Goal: Task Accomplishment & Management: Manage account settings

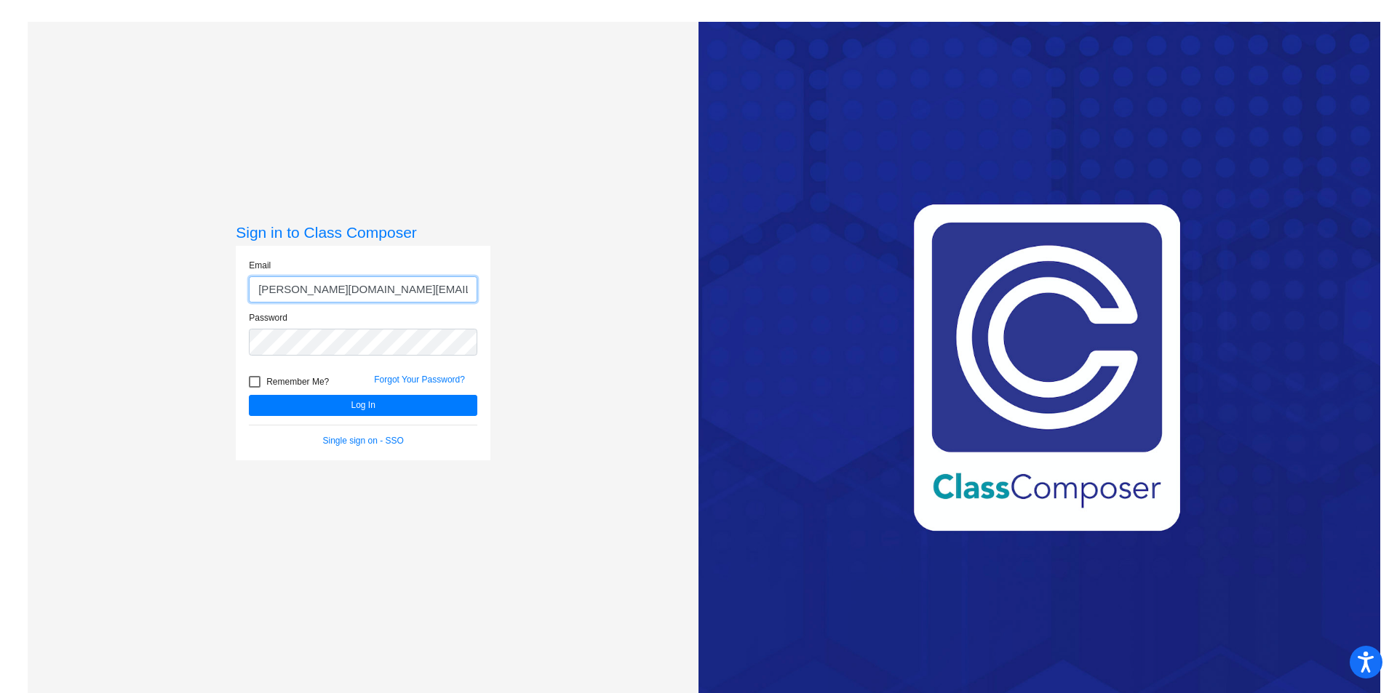
drag, startPoint x: 327, startPoint y: 290, endPoint x: 292, endPoint y: 291, distance: 35.0
click at [292, 291] on input "[PERSON_NAME][DOMAIN_NAME][EMAIL_ADDRESS][PERSON_NAME][DOMAIN_NAME]" at bounding box center [363, 289] width 228 height 27
type input "[PERSON_NAME][EMAIL_ADDRESS][PERSON_NAME][DOMAIN_NAME]"
click at [344, 408] on button "Log In" at bounding box center [363, 405] width 228 height 21
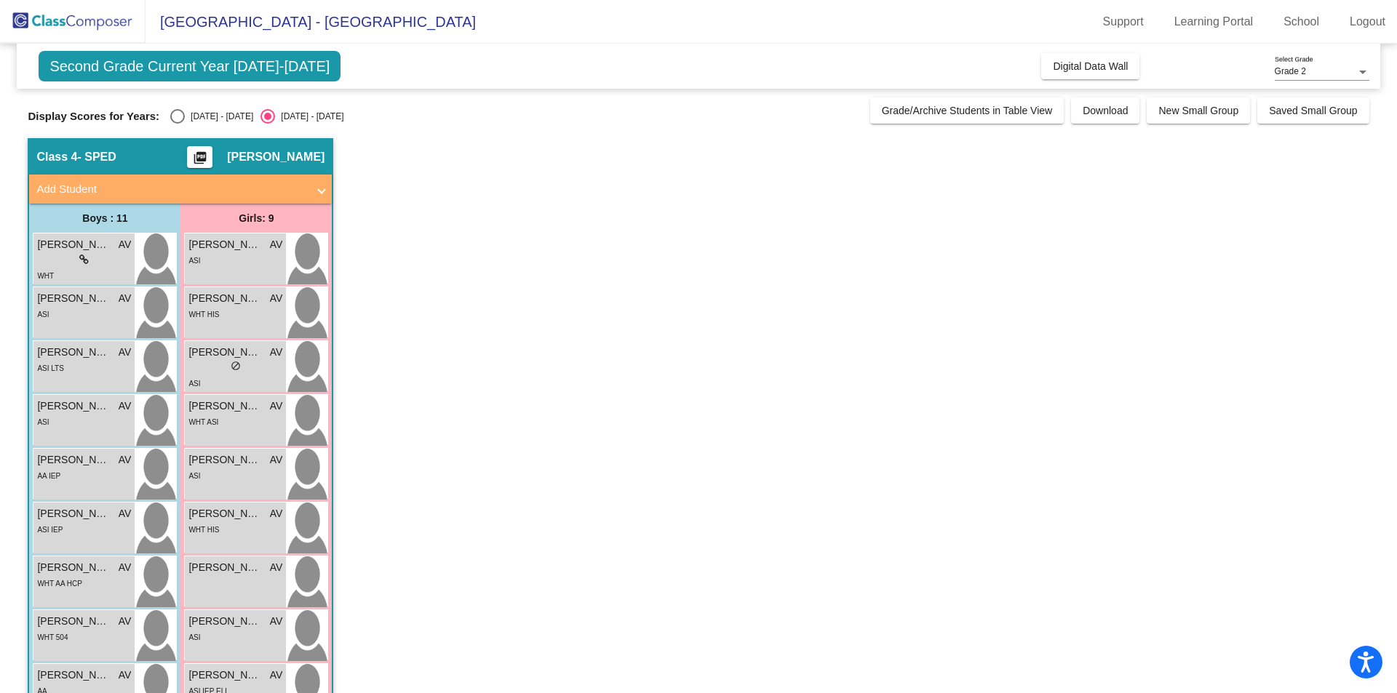
click at [184, 115] on div "Select an option" at bounding box center [177, 116] width 15 height 15
click at [178, 124] on input "[DATE] - [DATE]" at bounding box center [177, 124] width 1 height 1
radio input "true"
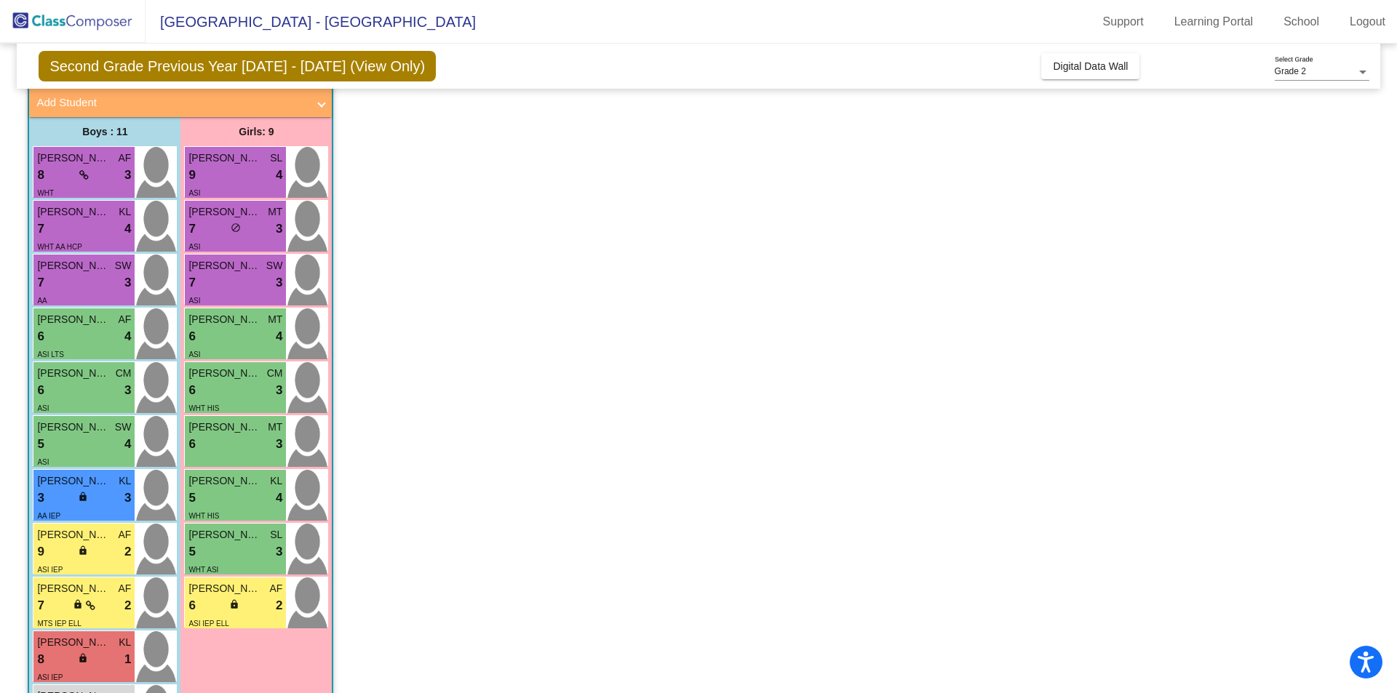
scroll to position [155, 0]
